Goal: Transaction & Acquisition: Purchase product/service

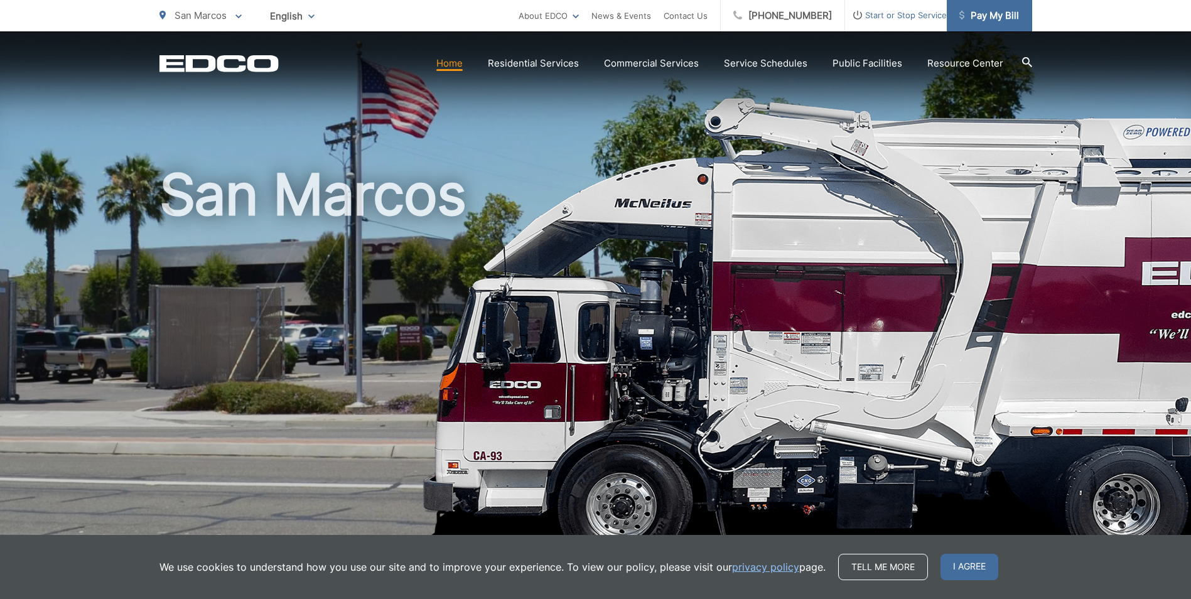
click at [993, 14] on span "Pay My Bill" at bounding box center [989, 15] width 60 height 15
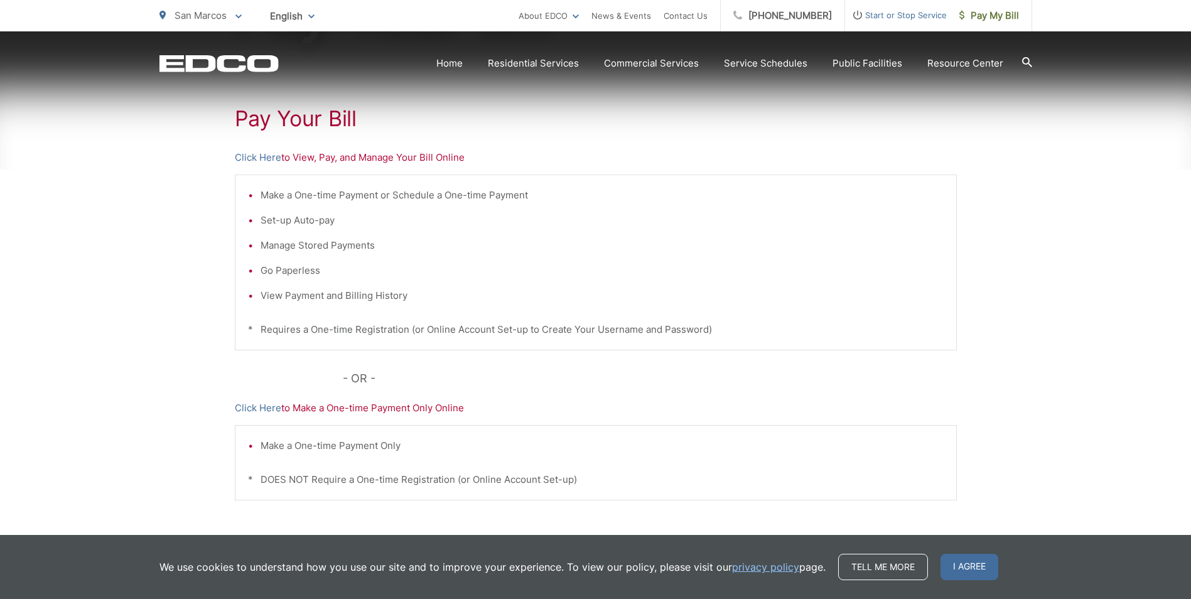
scroll to position [251, 0]
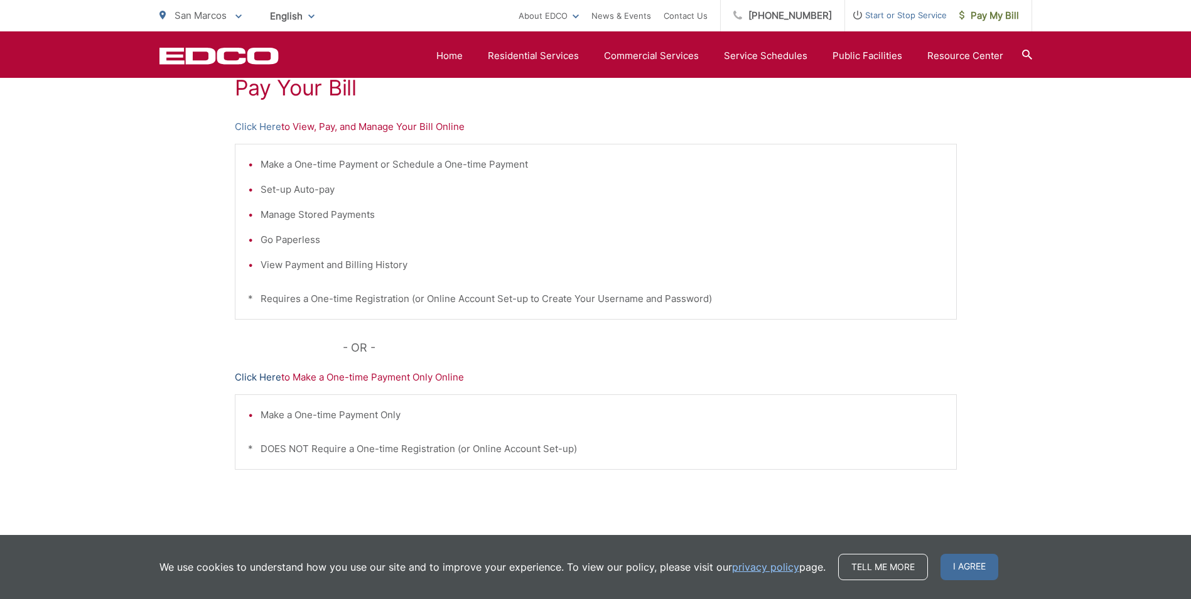
click at [262, 373] on link "Click Here" at bounding box center [258, 377] width 46 height 15
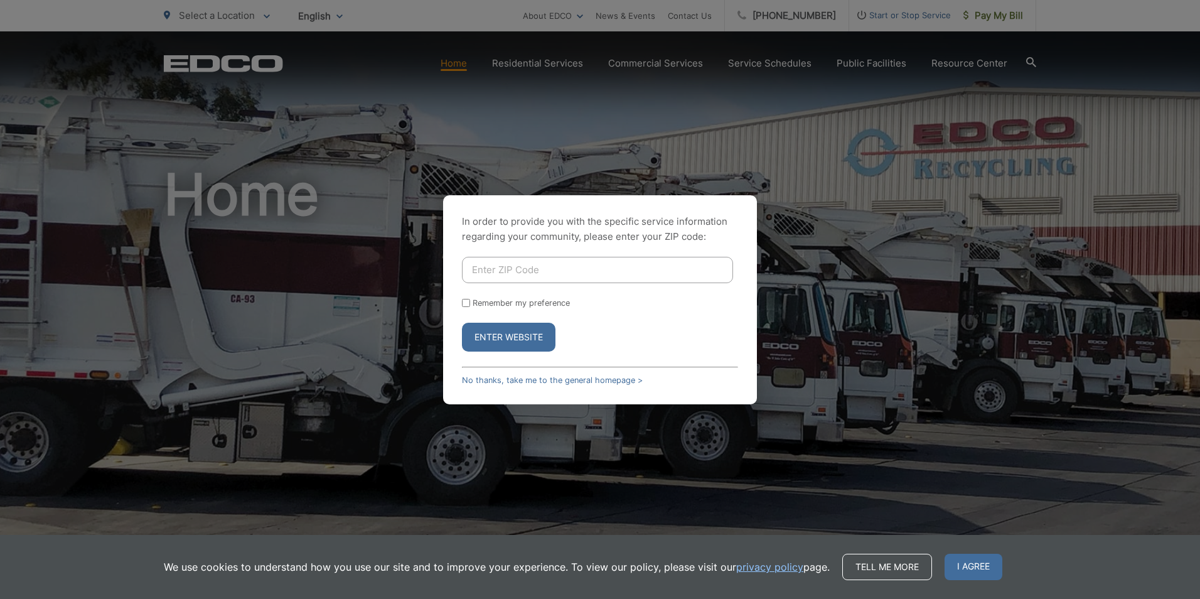
click at [535, 258] on input "Enter ZIP Code" at bounding box center [597, 270] width 271 height 26
type input "92078"
click at [527, 339] on button "Enter Website" at bounding box center [509, 337] width 94 height 29
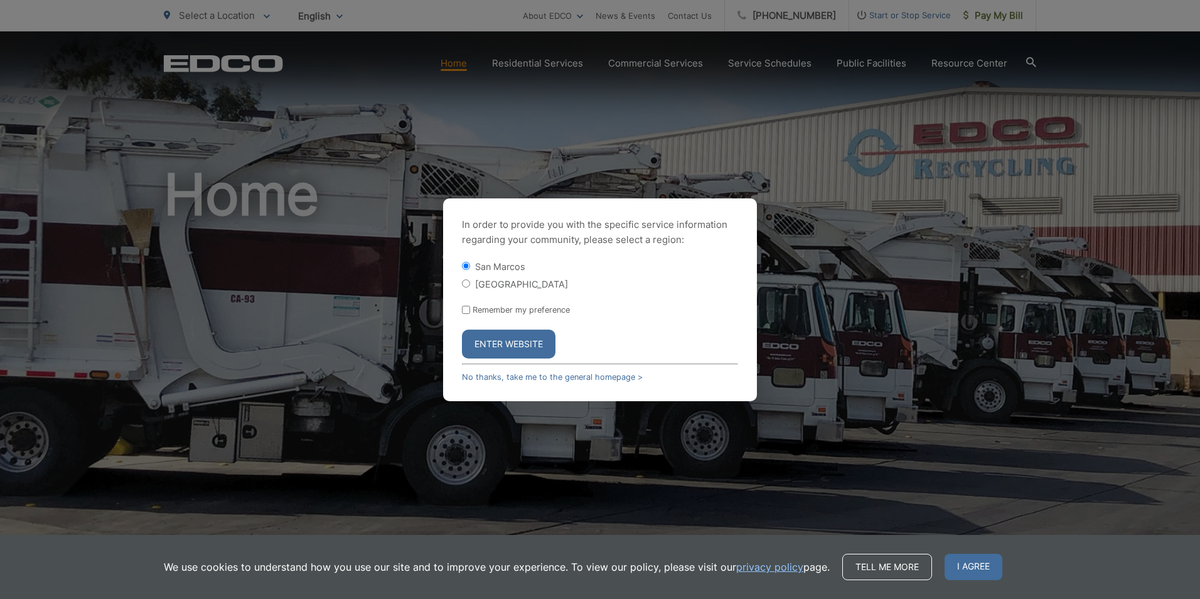
click at [533, 338] on button "Enter Website" at bounding box center [509, 343] width 94 height 29
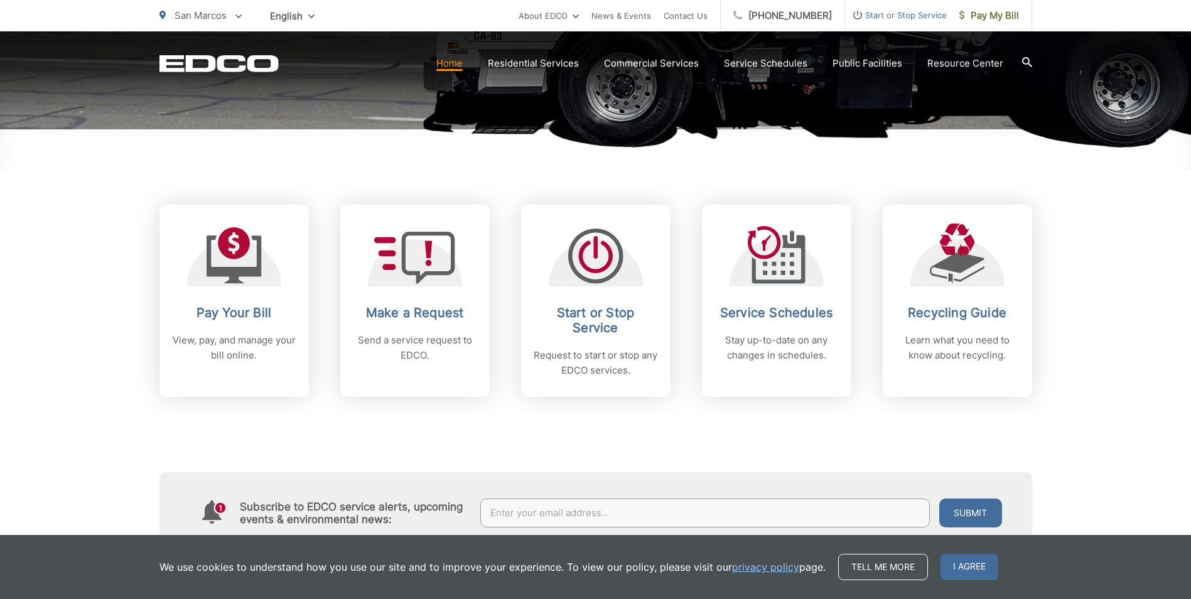
scroll to position [439, 0]
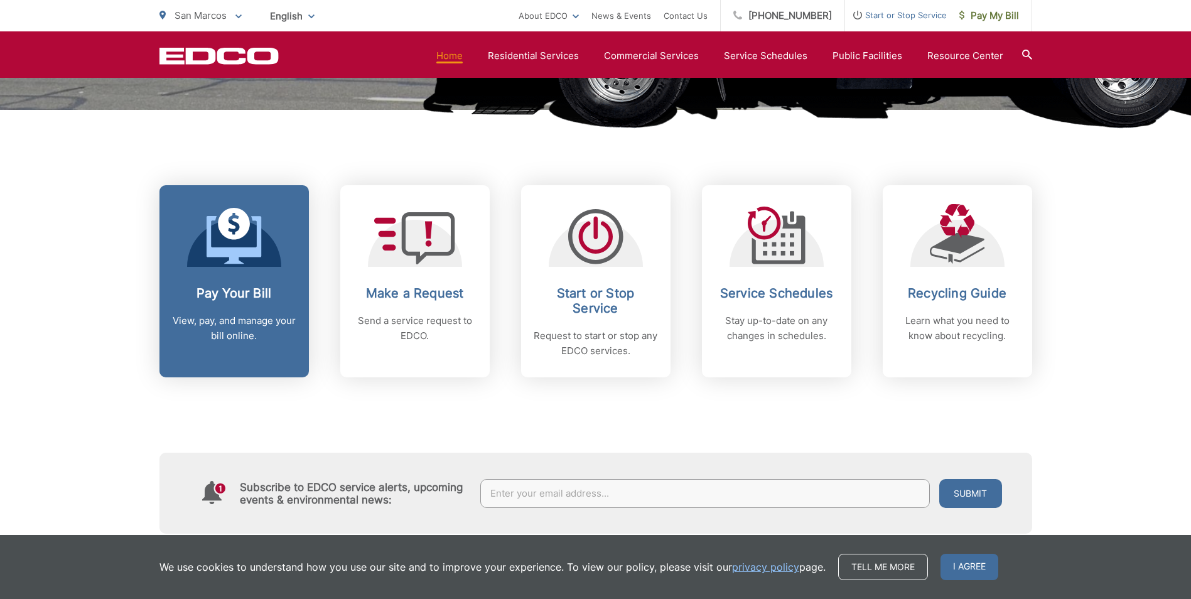
click at [245, 312] on div "Pay Your Bill View, pay, and manage your bill online." at bounding box center [234, 315] width 124 height 58
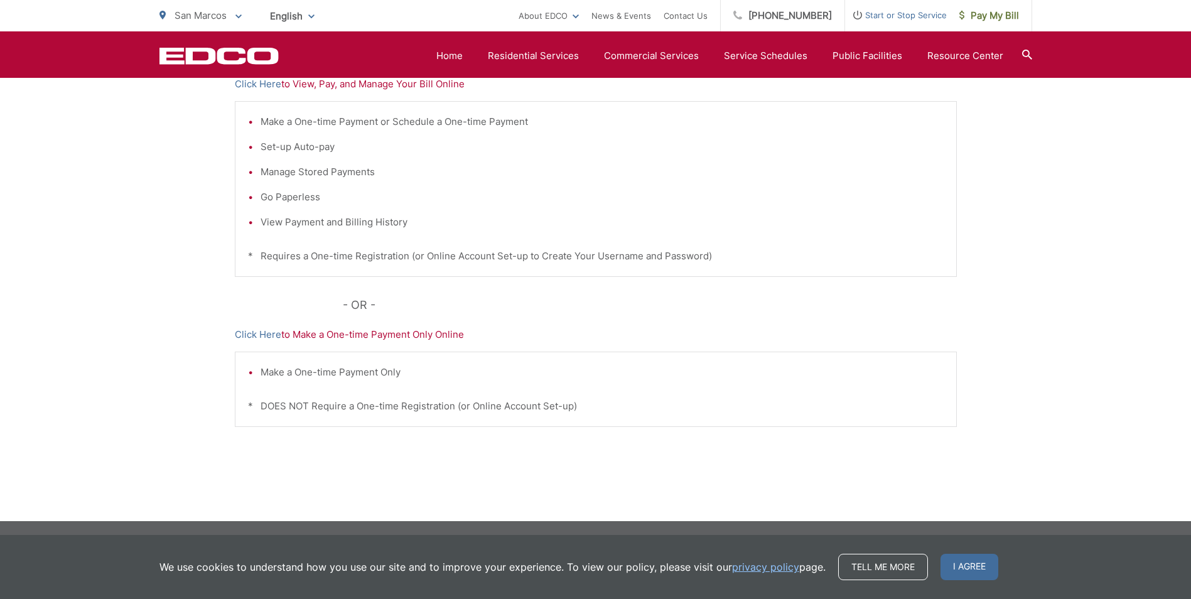
scroll to position [231, 0]
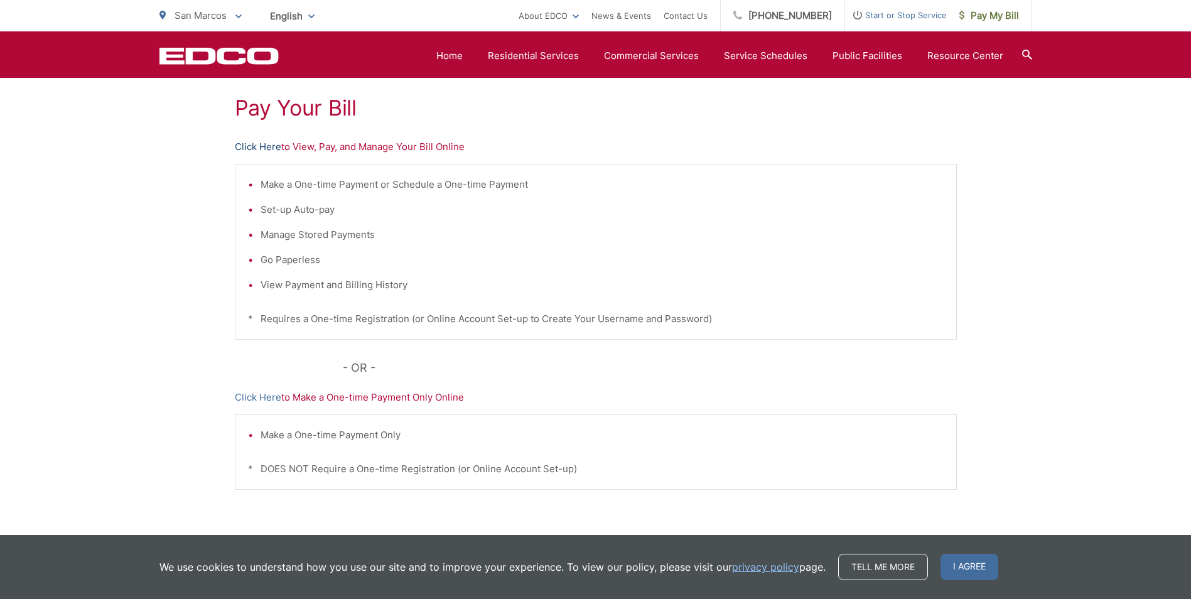
click at [268, 144] on link "Click Here" at bounding box center [258, 146] width 46 height 15
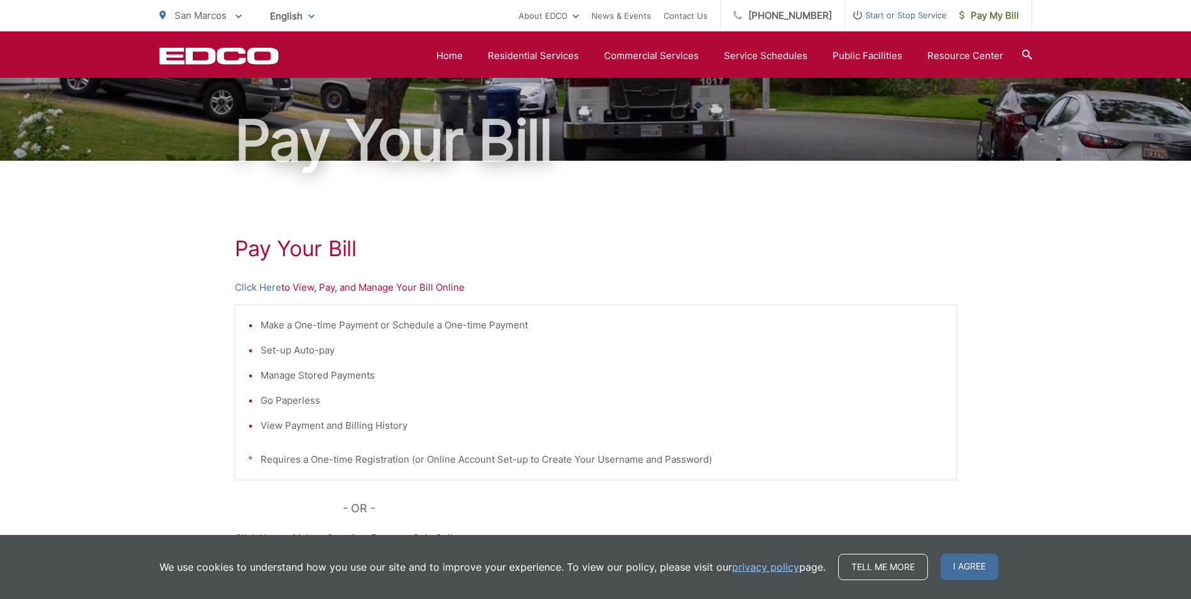
scroll to position [0, 0]
